Goal: Task Accomplishment & Management: Use online tool/utility

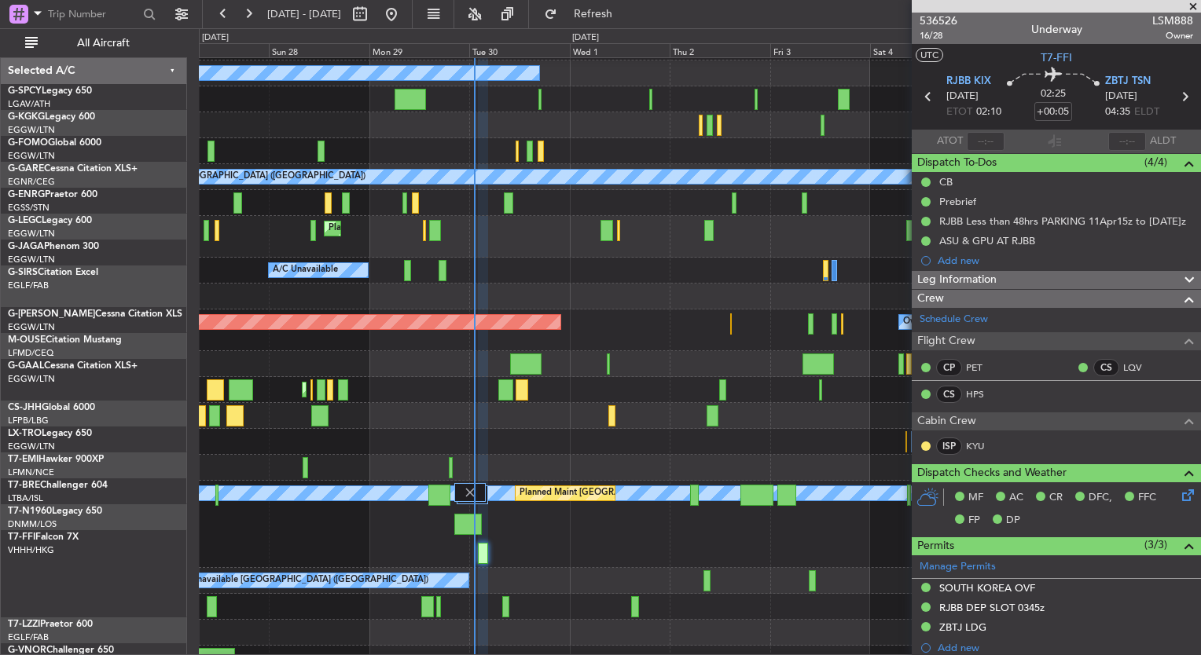
scroll to position [49, 0]
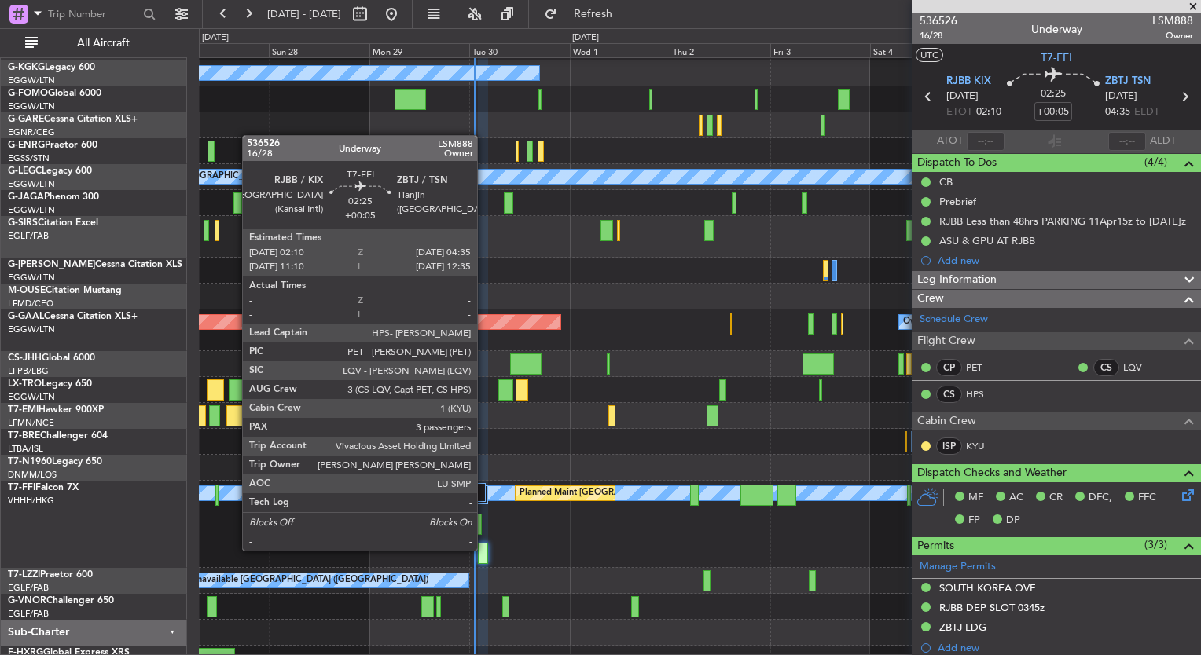
click at [484, 549] on div at bounding box center [483, 553] width 10 height 21
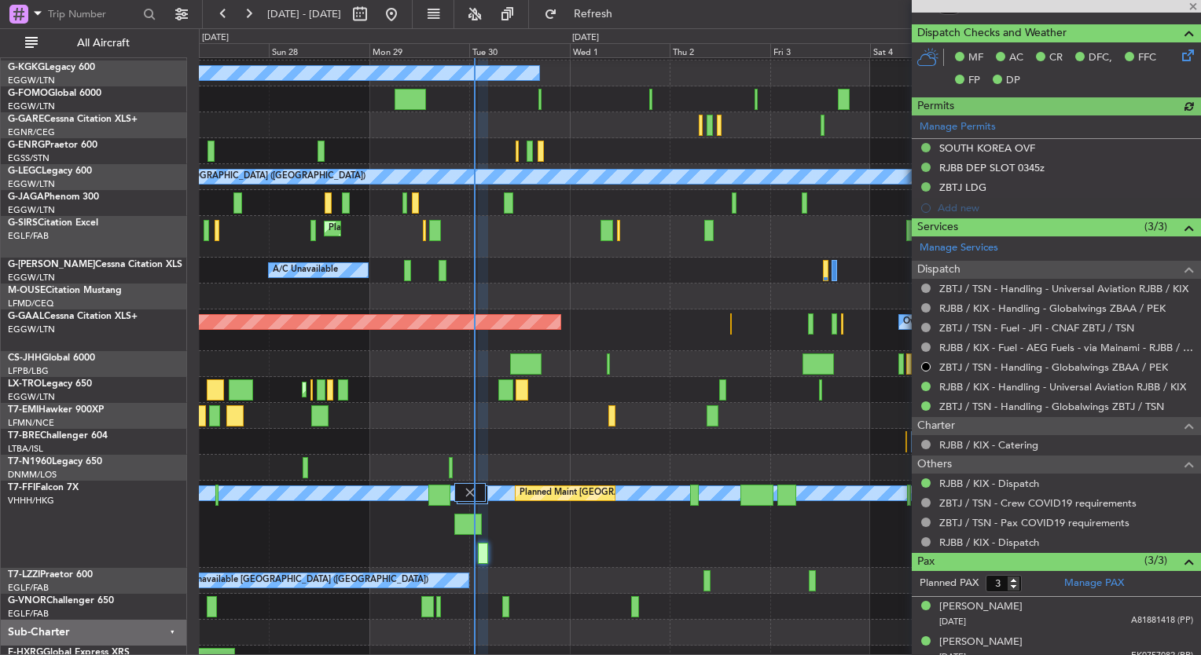
scroll to position [484, 0]
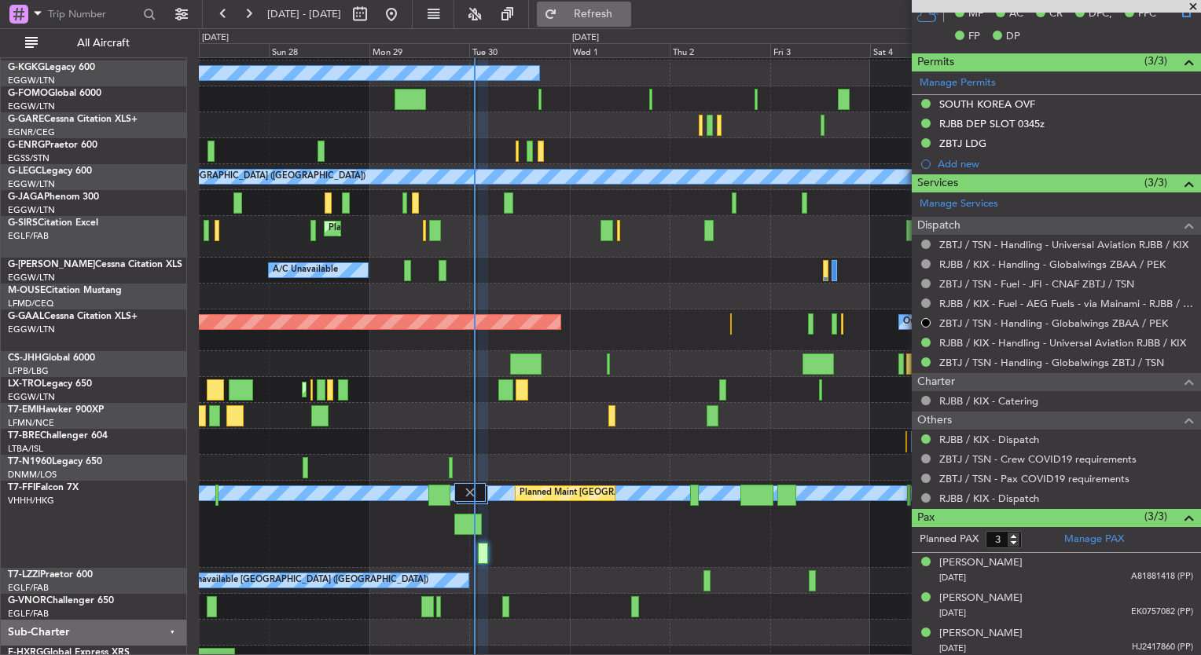
click at [626, 16] on span "Refresh" at bounding box center [593, 14] width 66 height 11
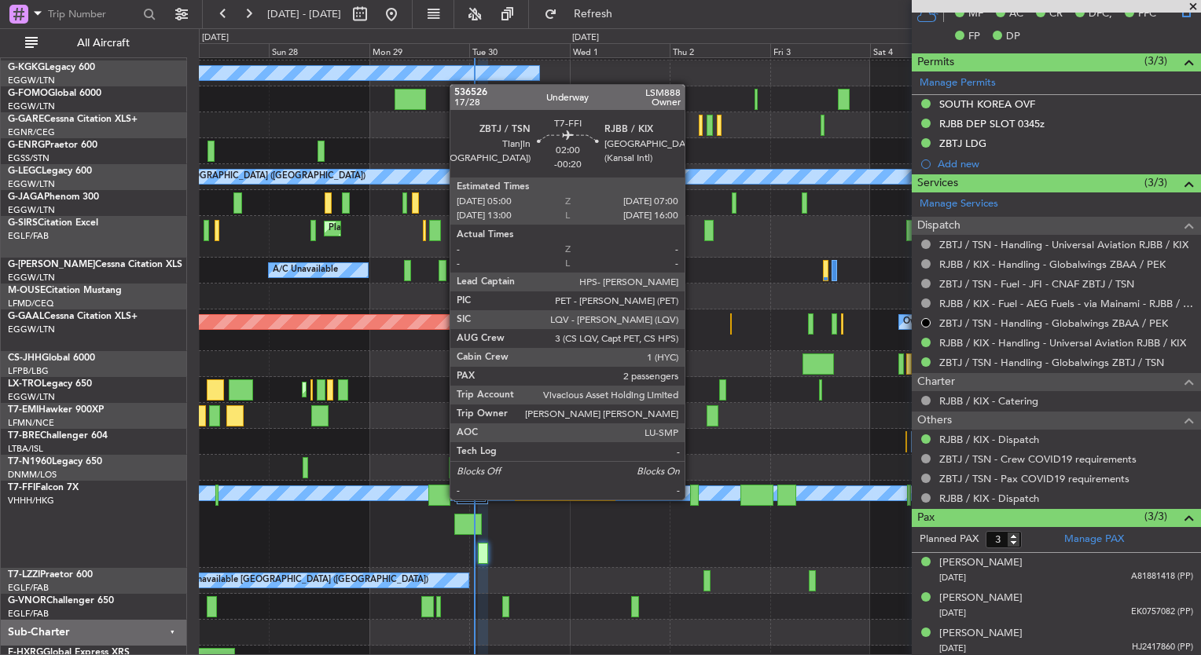
click at [692, 498] on div at bounding box center [694, 495] width 9 height 21
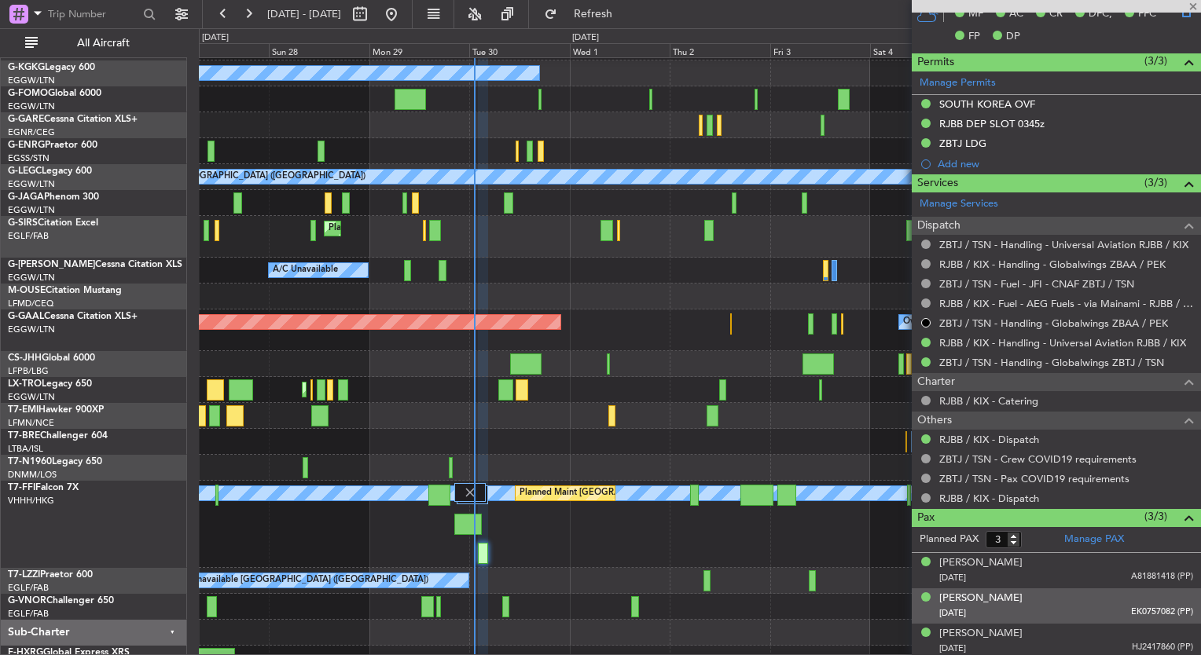
type input "-00:20"
type input "2"
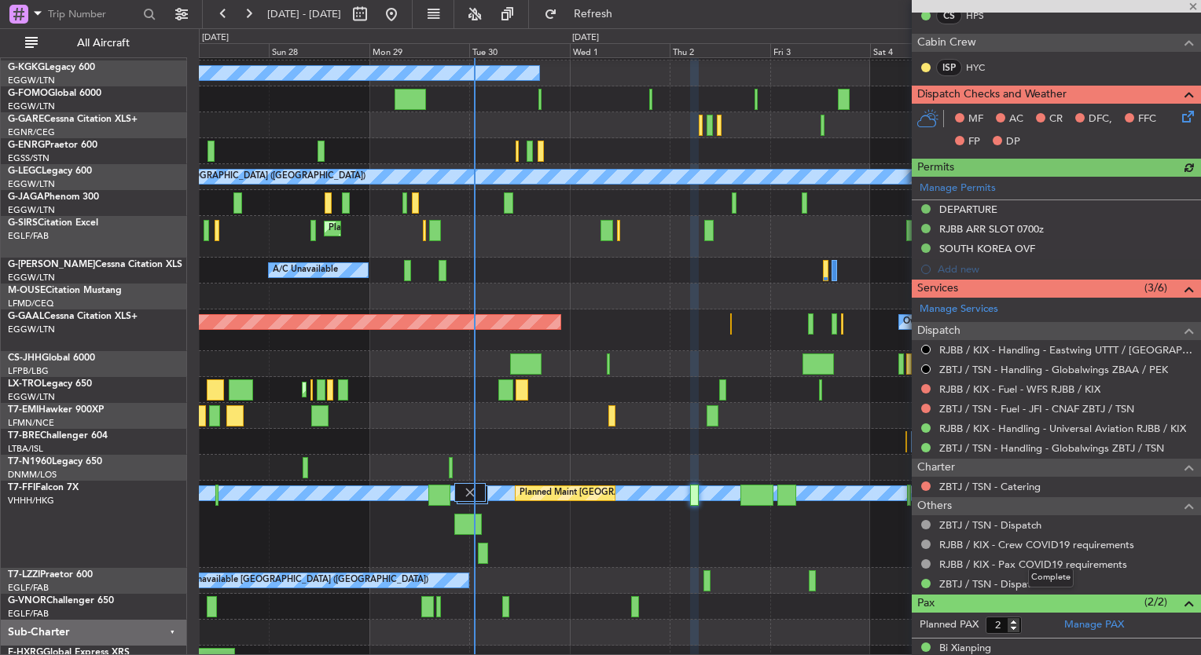
scroll to position [390, 0]
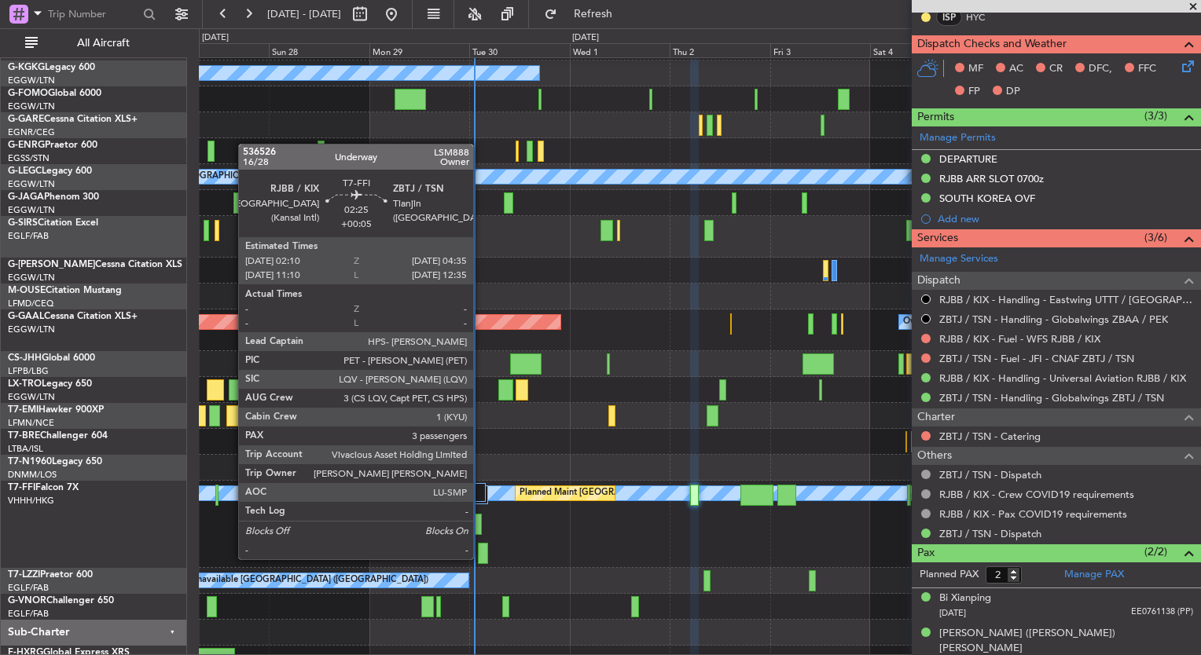
click at [480, 558] on div at bounding box center [483, 553] width 10 height 21
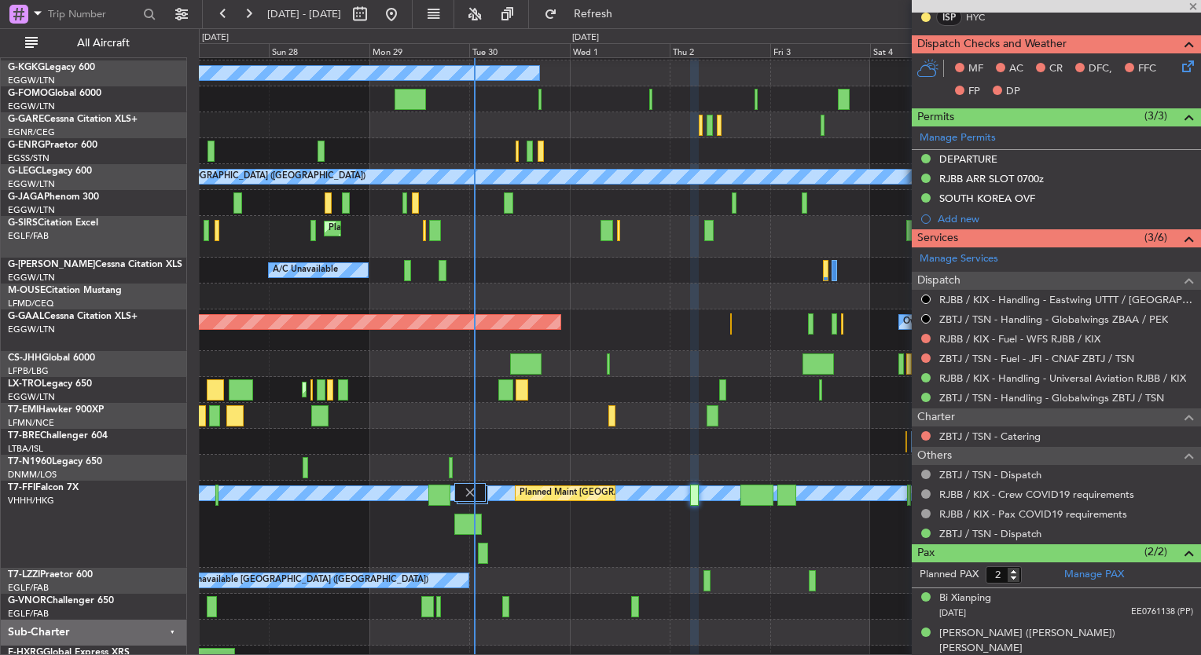
type input "+00:05"
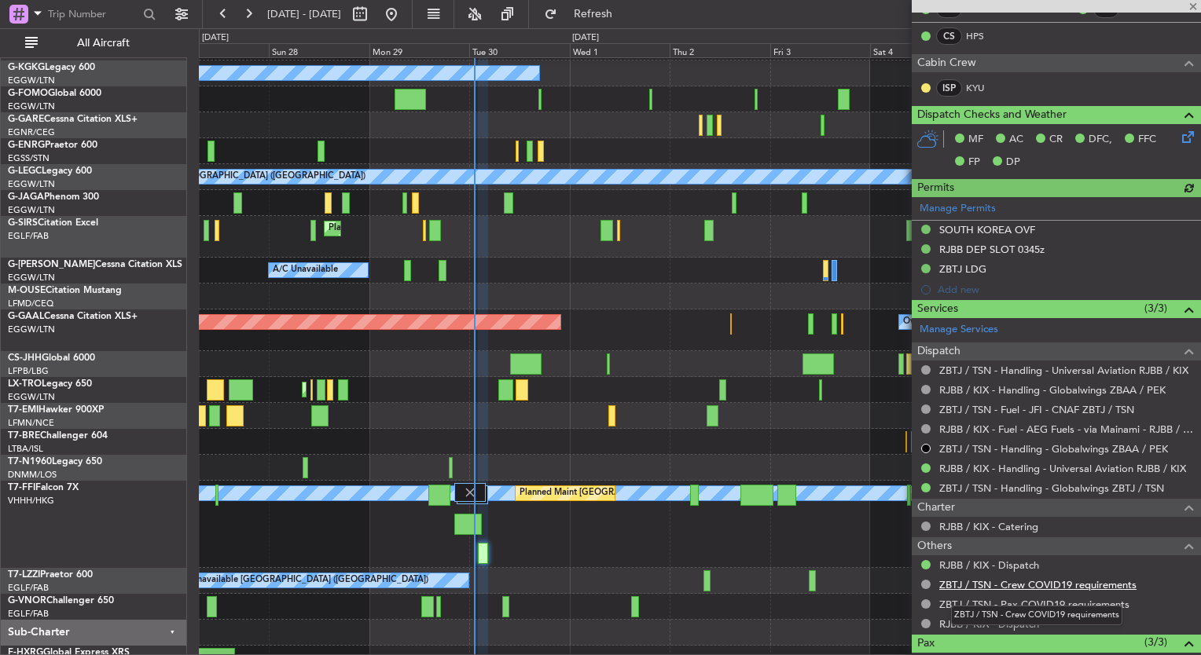
scroll to position [484, 0]
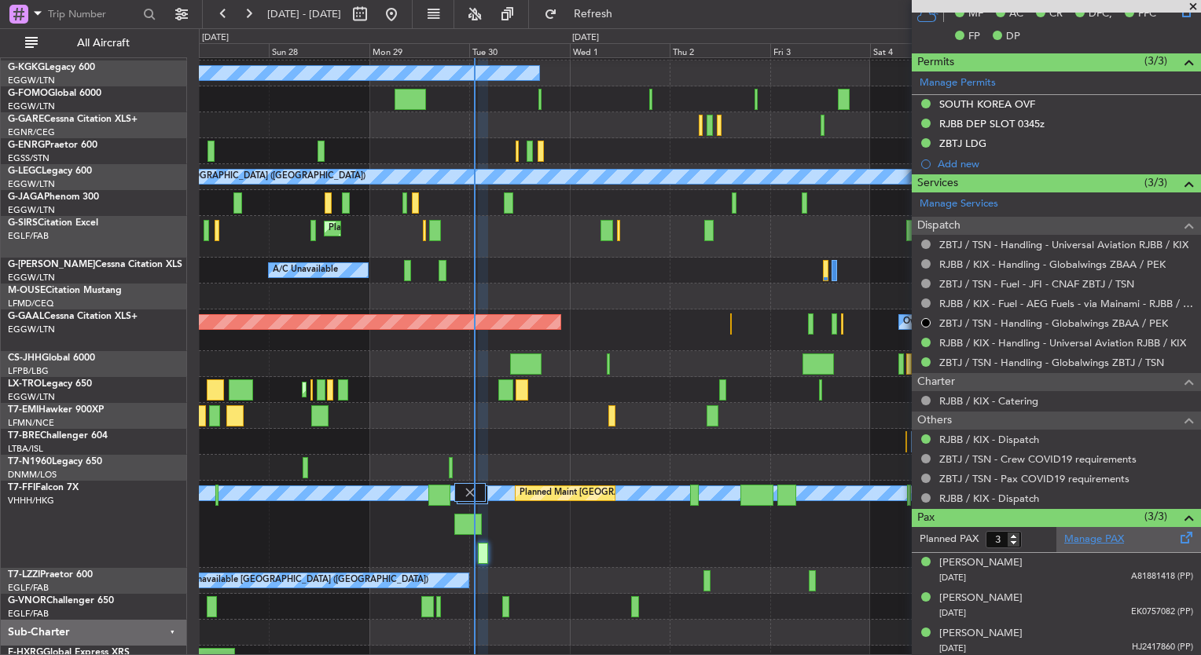
click at [1084, 533] on link "Manage PAX" at bounding box center [1094, 540] width 60 height 16
click at [615, 542] on div "[PERSON_NAME] [PERSON_NAME] Planned Maint [GEOGRAPHIC_DATA] ([GEOGRAPHIC_DATA])" at bounding box center [699, 524] width 1001 height 87
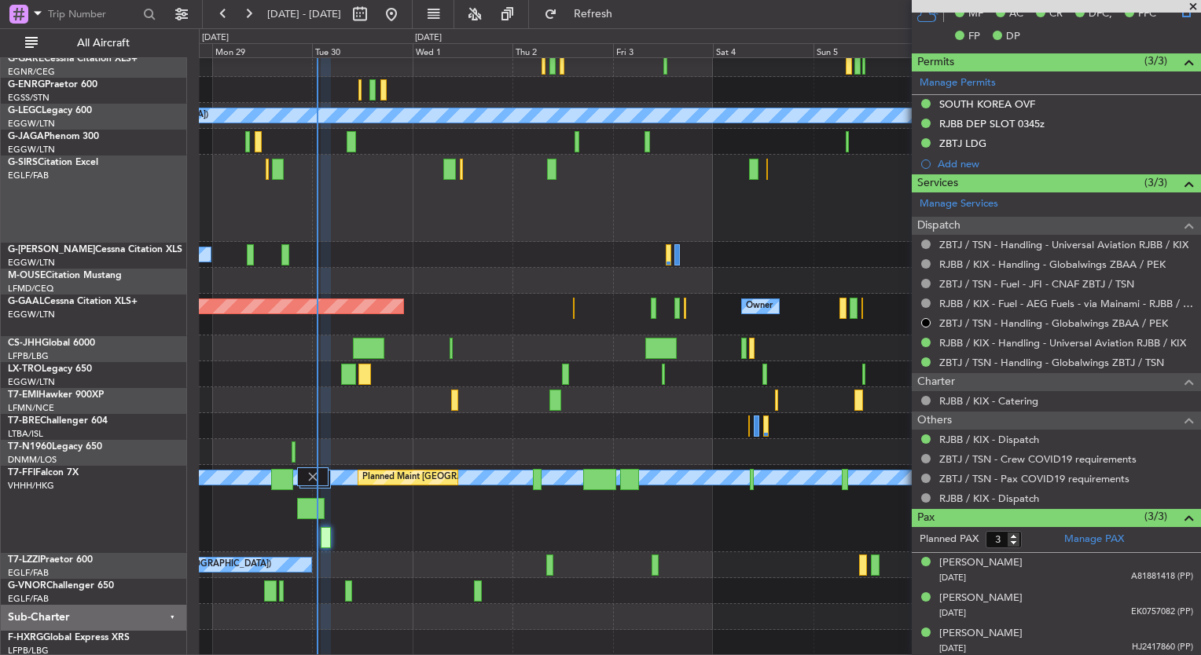
scroll to position [59, 0]
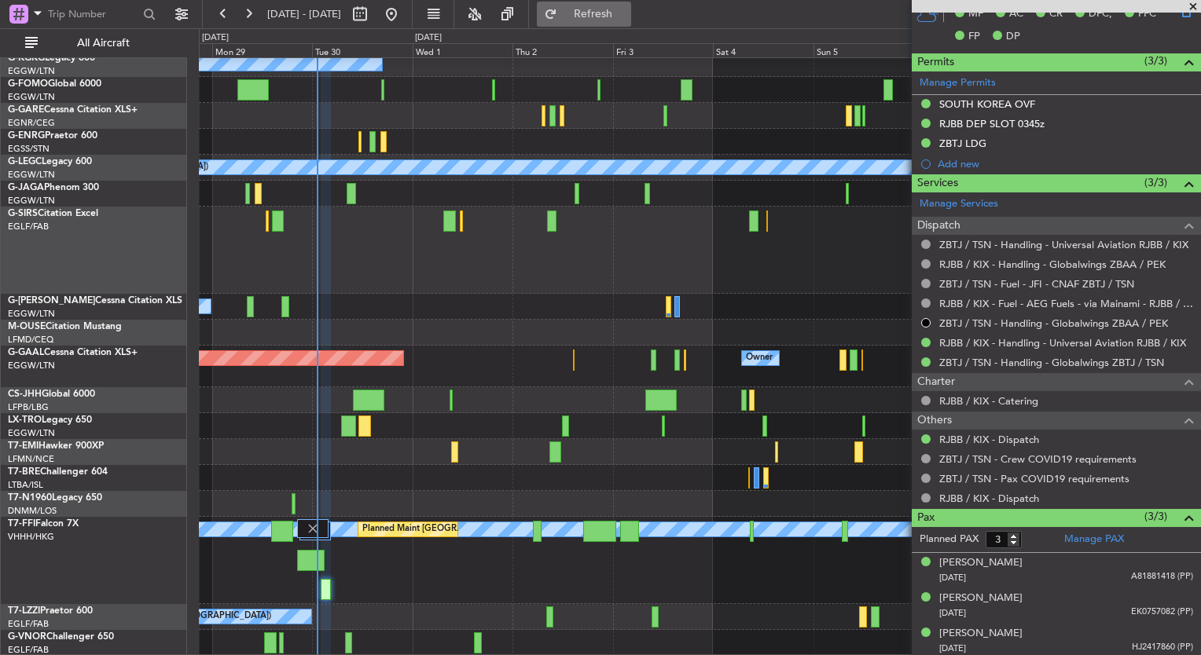
click at [626, 17] on span "Refresh" at bounding box center [593, 14] width 66 height 11
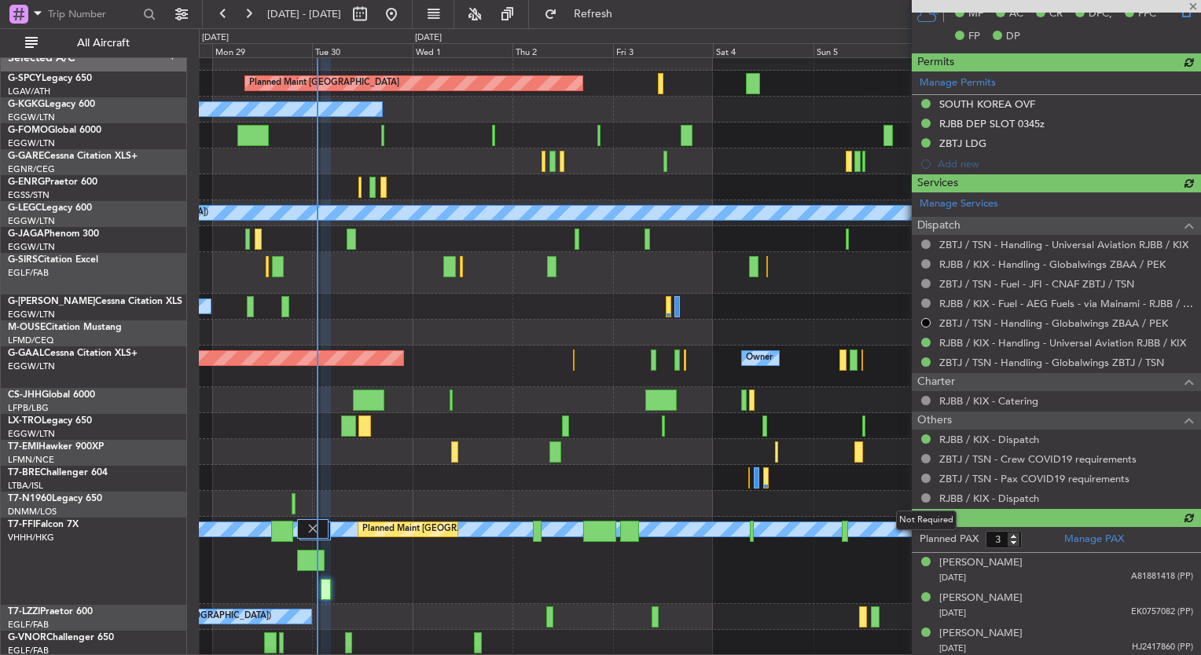
scroll to position [468, 0]
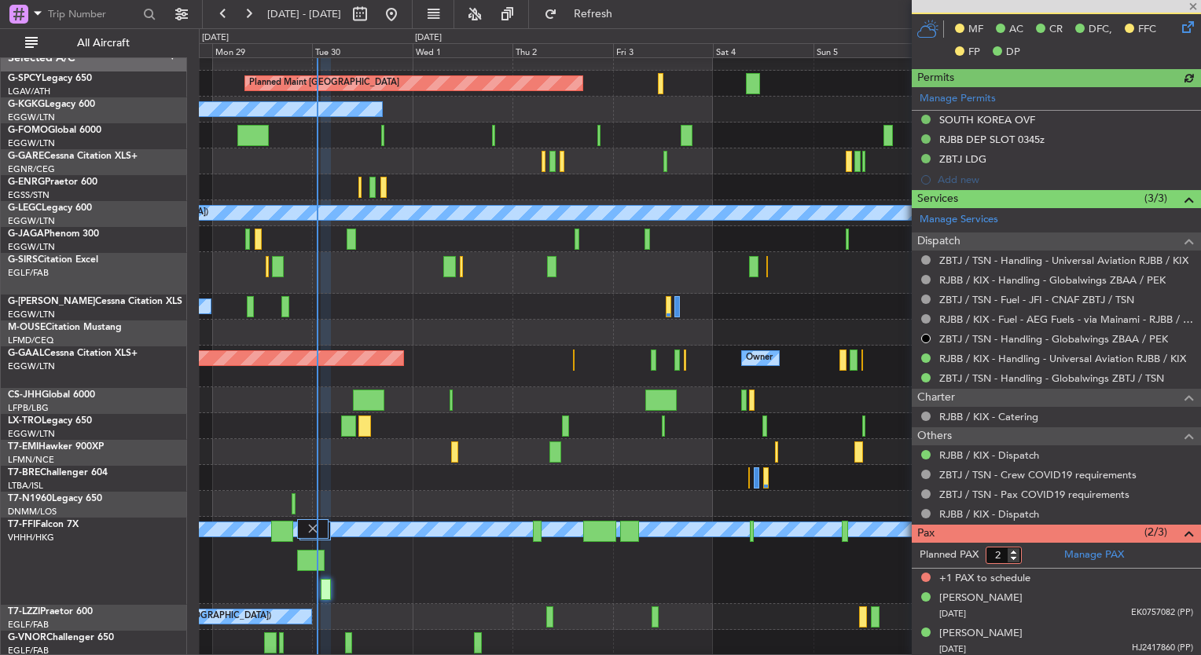
type input "2"
click at [1014, 555] on input "2" at bounding box center [1003, 555] width 36 height 17
click at [1026, 555] on form "Planned PAX" at bounding box center [983, 555] width 145 height 25
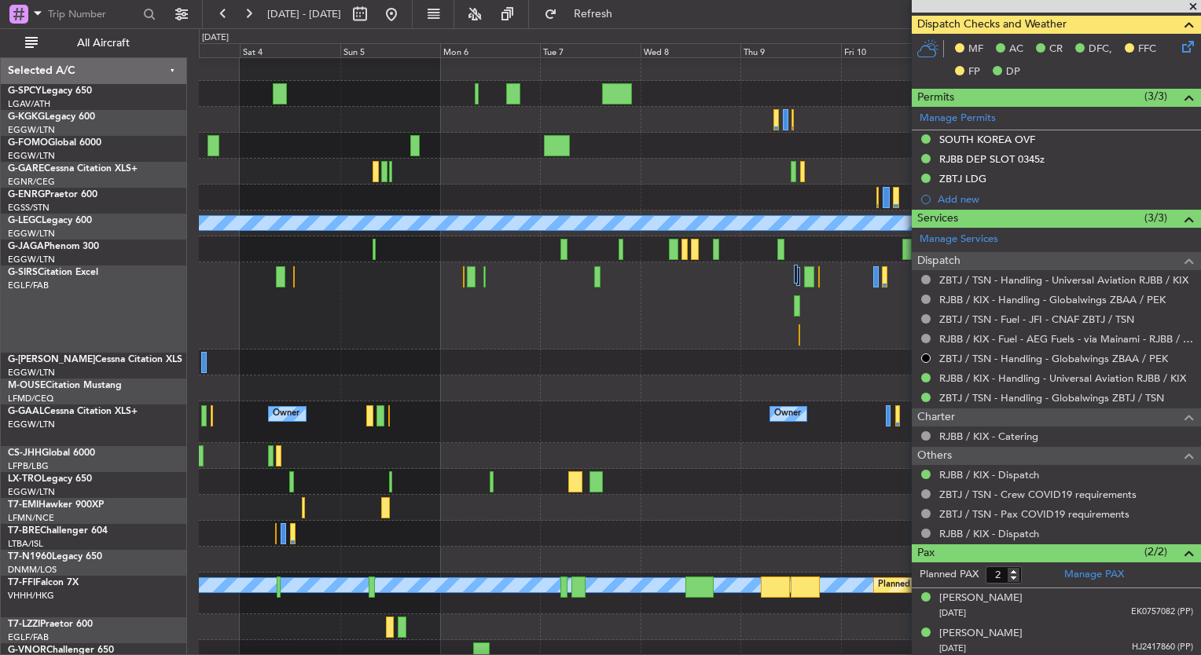
scroll to position [3, 0]
